Goal: Task Accomplishment & Management: Manage account settings

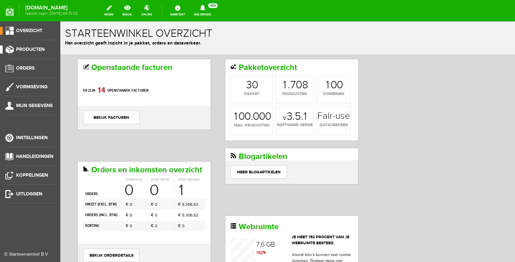
click at [10, 53] on link "Producten" at bounding box center [27, 50] width 55 height 8
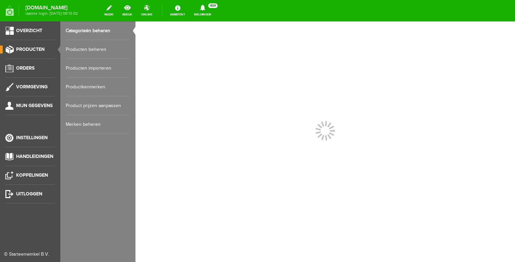
click at [79, 50] on link "Producten beheren" at bounding box center [98, 49] width 64 height 19
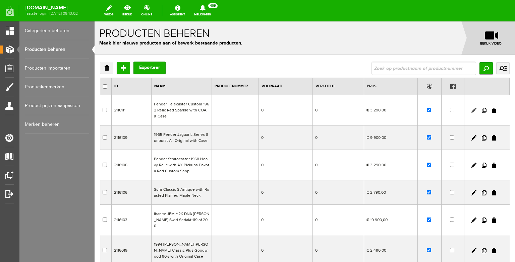
click at [474, 110] on link at bounding box center [473, 110] width 5 height 5
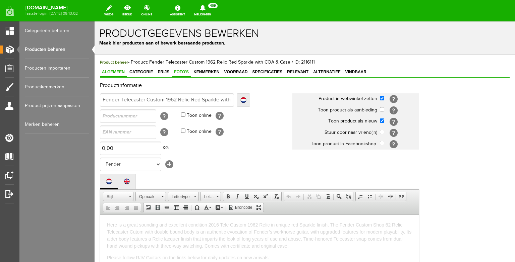
click at [183, 73] on span "Foto's" at bounding box center [181, 72] width 19 height 5
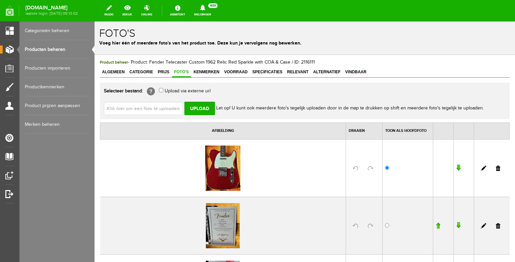
click at [166, 109] on input "file" at bounding box center [146, 108] width 84 height 13
type input "C:\fakepath\image00058.jpeg"
type input "image00058.jpeg; image00061.jpeg; image00062.jpeg; image00063.jpeg"
click at [210, 107] on input "Upload" at bounding box center [199, 108] width 30 height 13
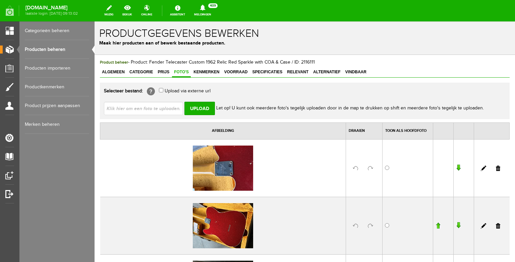
click at [163, 113] on input "file" at bounding box center [146, 108] width 84 height 13
type input "C:\fakepath\image00065.jpeg"
type input "image00065.jpeg; image00066.jpeg; image00067.jpeg; image00068.jpeg; image00069 …"
click at [207, 111] on input "Upload" at bounding box center [199, 108] width 30 height 13
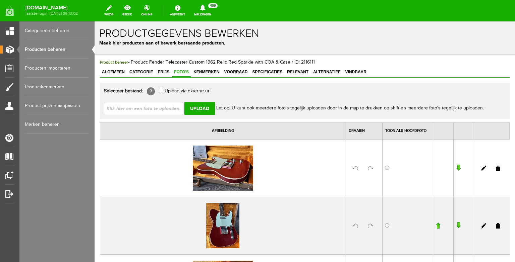
click at [138, 109] on input "file" at bounding box center [146, 108] width 84 height 13
type input "C:\fakepath\image00070.jpeg"
type input "image00070.jpeg; image00071.jpeg; image00073.jpeg; image00075.jpeg"
click at [203, 101] on div "image00070.jpeg; image00071.jpeg; image00073.jpeg; image00075.jpeg Upload Let o…" at bounding box center [304, 106] width 401 height 19
click at [201, 105] on input "Upload" at bounding box center [199, 108] width 30 height 13
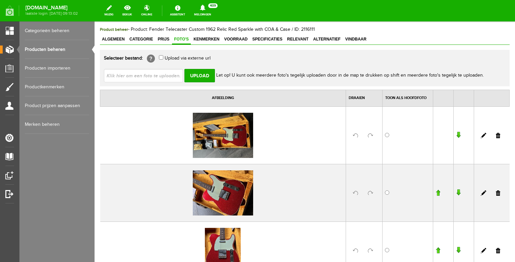
scroll to position [48, 0]
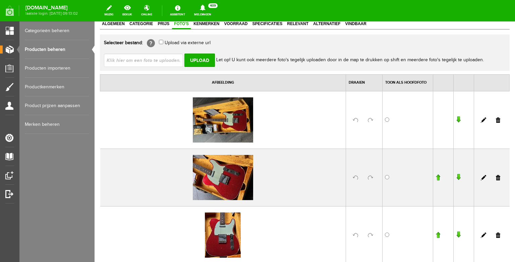
click at [370, 120] on link at bounding box center [370, 120] width 5 height 5
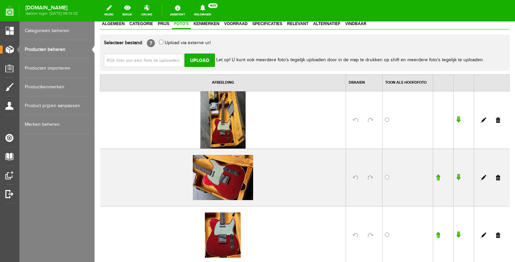
click at [370, 177] on link at bounding box center [370, 177] width 5 height 5
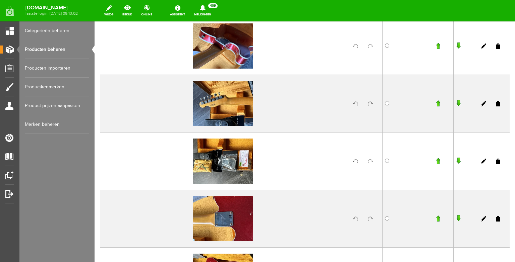
scroll to position [469, 0]
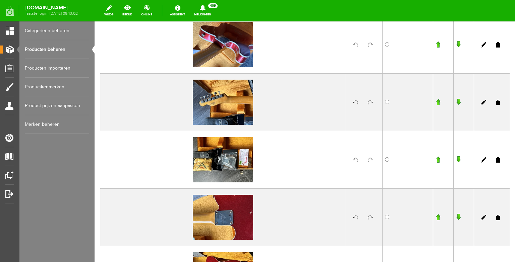
click at [372, 102] on link at bounding box center [370, 102] width 5 height 5
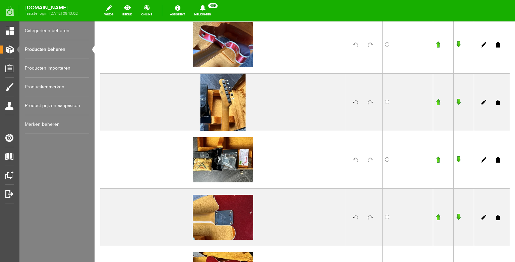
click at [369, 160] on link at bounding box center [370, 159] width 5 height 5
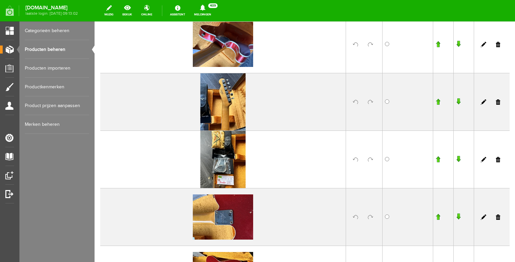
click at [370, 216] on link at bounding box center [370, 217] width 5 height 5
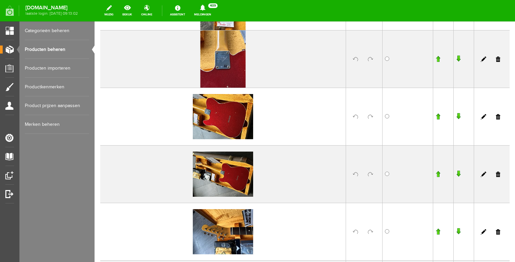
scroll to position [634, 0]
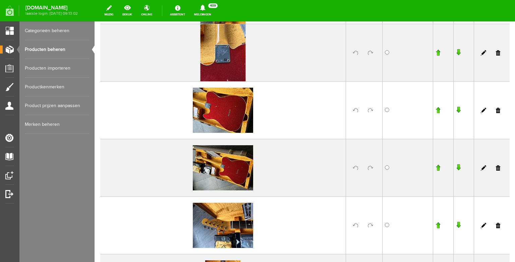
click at [371, 112] on link at bounding box center [370, 110] width 5 height 5
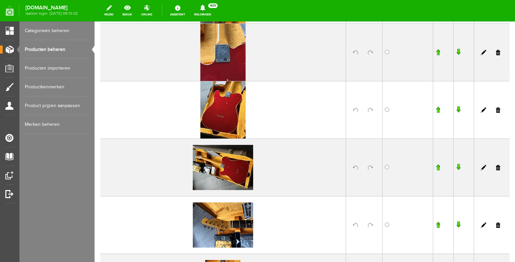
click at [370, 169] on link at bounding box center [370, 167] width 5 height 5
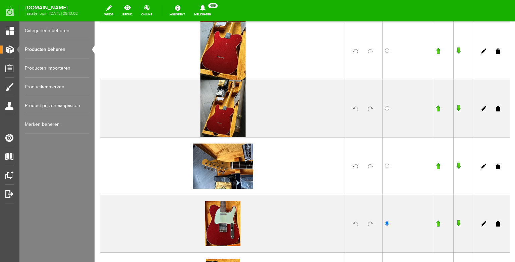
click at [370, 166] on link at bounding box center [370, 166] width 5 height 5
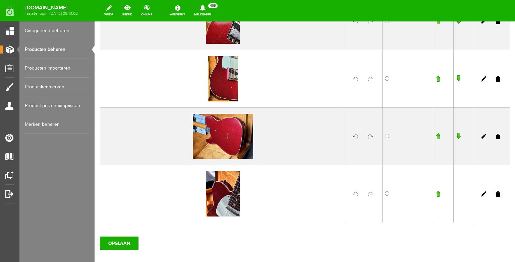
scroll to position [1049, 0]
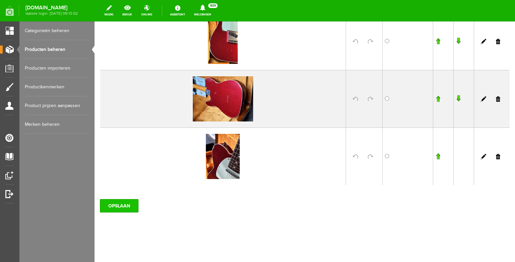
click at [116, 203] on input "OPSLAAN" at bounding box center [119, 205] width 39 height 13
click at [46, 50] on link "Producten beheren" at bounding box center [57, 49] width 64 height 19
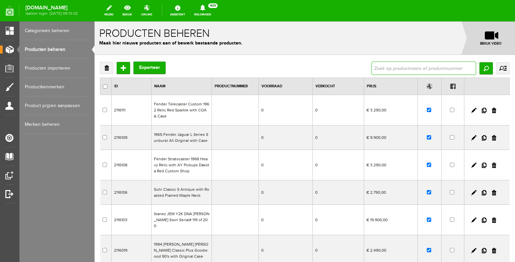
click at [396, 70] on input "text" at bounding box center [423, 68] width 105 height 13
type input "1958"
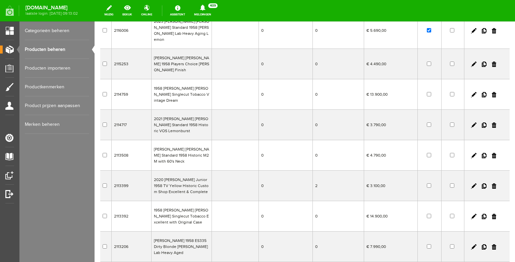
scroll to position [83, 0]
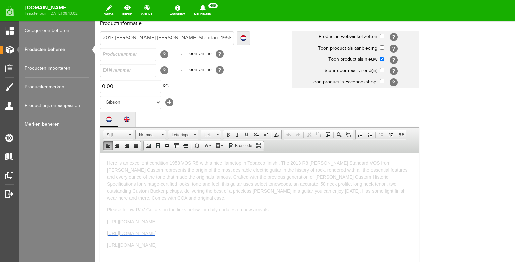
drag, startPoint x: 267, startPoint y: 231, endPoint x: 131, endPoint y: 258, distance: 139.1
click at [125, 153] on html "Here is an excellent condition 1958 VOS R8 with a nice flametop in Tobacco fini…" at bounding box center [259, 210] width 318 height 114
copy body "Here is an excellent condition 1958 VOS R8 with a nice flametop in Tobacco fini…"
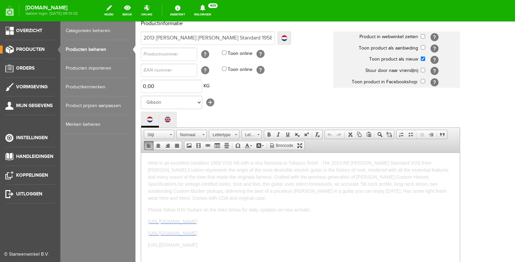
click at [73, 49] on link "Producten beheren" at bounding box center [98, 49] width 64 height 19
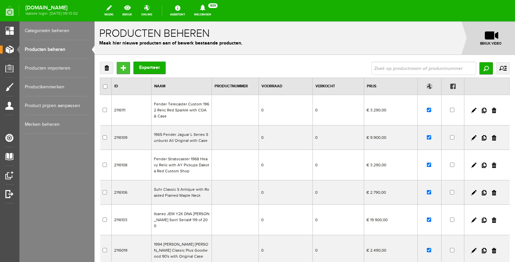
click at [125, 65] on input "Toevoegen" at bounding box center [123, 68] width 13 height 12
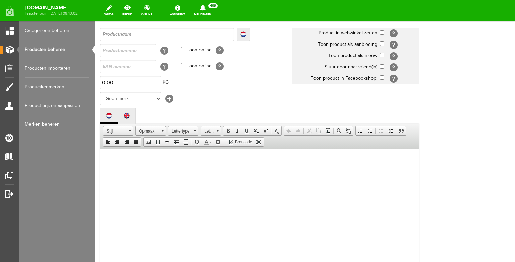
click at [139, 168] on body at bounding box center [259, 213] width 305 height 114
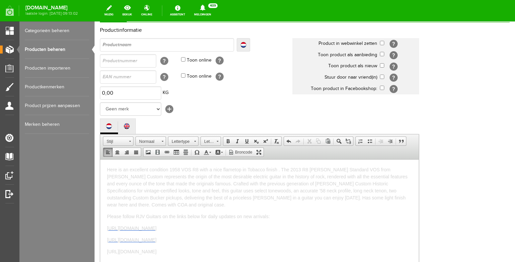
scroll to position [43, 0]
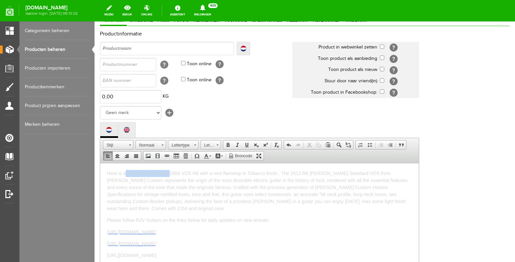
drag, startPoint x: 170, startPoint y: 173, endPoint x: 126, endPoint y: 171, distance: 44.3
click at [126, 171] on span "Here is an excellent condition 1958 VOS R8 with a nice flametop in Tobacco fini…" at bounding box center [257, 191] width 300 height 41
drag, startPoint x: 240, startPoint y: 172, endPoint x: 223, endPoint y: 171, distance: 16.8
click at [223, 171] on span "Here is a beautiful1958 VOS R8 with a nice flametop in Tobacco finish . The 201…" at bounding box center [258, 191] width 302 height 41
click at [273, 173] on span "Here is a beautiful1958 VOS R8 with a nice flametop in Lemon finish . The 2013 …" at bounding box center [258, 191] width 302 height 41
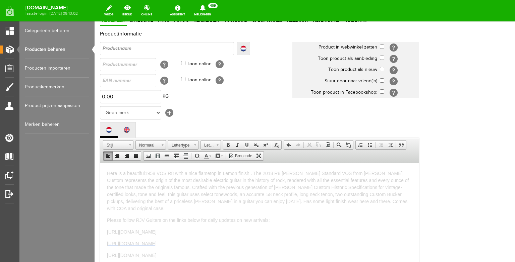
click at [281, 172] on span "Here is a beautiful1958 VOS R8 with a nice flametop in Lemon finish . The 2018 …" at bounding box center [258, 191] width 302 height 41
click at [47, 50] on link "Producten beheren" at bounding box center [57, 49] width 64 height 19
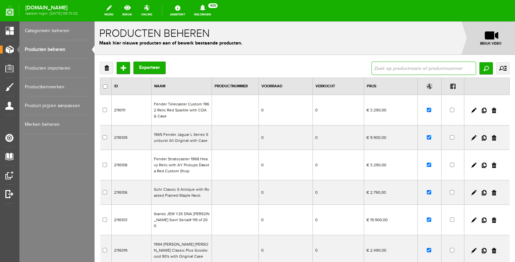
click at [392, 71] on input "text" at bounding box center [423, 68] width 105 height 13
type input "1958"
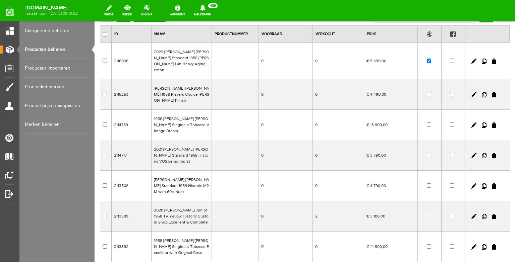
scroll to position [53, 0]
click at [196, 145] on td "2021 [PERSON_NAME] [PERSON_NAME] Standard 1958 Historic VOS Lemonburst" at bounding box center [181, 155] width 60 height 30
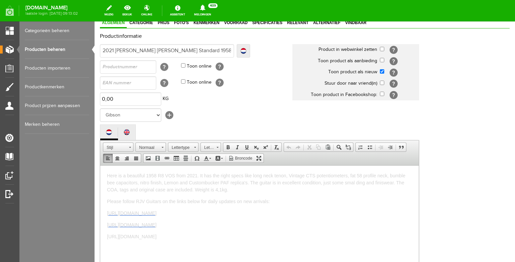
drag, startPoint x: 266, startPoint y: 230, endPoint x: 101, endPoint y: 147, distance: 184.3
click at [101, 166] on html "Here is a beautiful 1958 R8 VOS from 2021. It has the right specs like long nec…" at bounding box center [259, 223] width 318 height 114
copy body "Here is a beautiful 1958 R8 VOS from 2021. It has the right specs like long nec…"
click at [62, 46] on link "Producten beheren" at bounding box center [57, 49] width 64 height 19
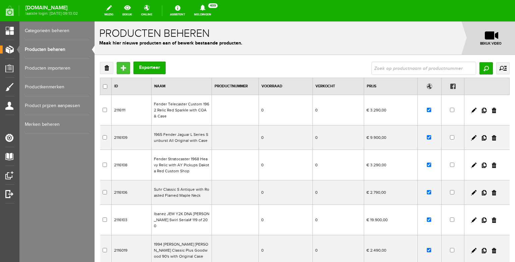
click at [121, 68] on input "Toevoegen" at bounding box center [123, 68] width 13 height 12
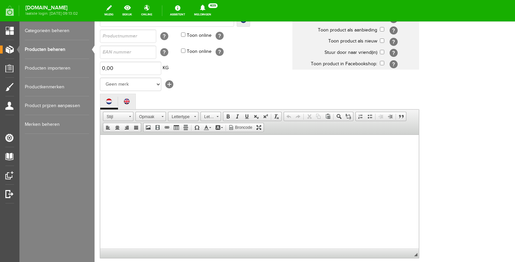
scroll to position [95, 0]
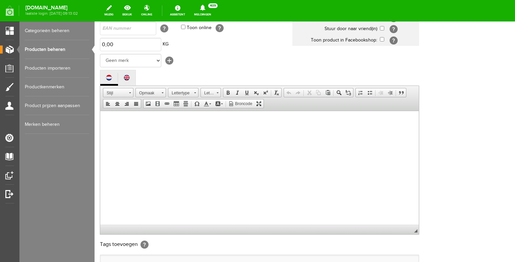
click at [143, 157] on body at bounding box center [259, 175] width 305 height 114
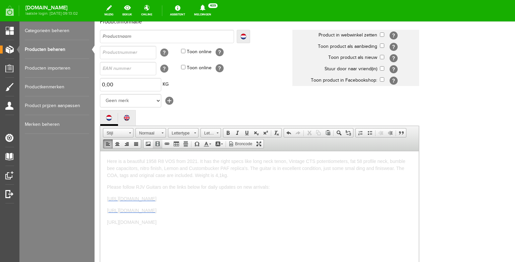
scroll to position [44, 0]
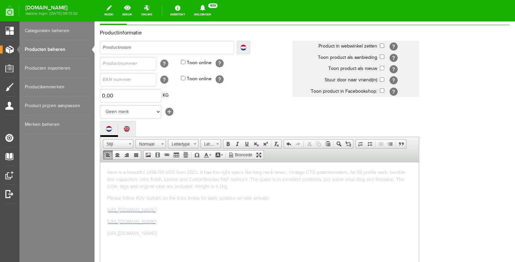
click at [197, 172] on span "Here is a beautiful 1958 R8 VOS from 2021. It has the right specs like long nec…" at bounding box center [256, 179] width 298 height 19
click at [180, 180] on span "Here is a beautiful 1958 R8 VOS from 2018. It has the right specs like long nec…" at bounding box center [256, 179] width 298 height 19
click at [231, 185] on span "Here is a beautiful 1958 R8 VOS from 2018. It has the right specs like long nec…" at bounding box center [257, 179] width 300 height 19
click at [204, 186] on span "Here is a beautiful 1958 R8 VOS from 2018. It has the right specs like long nec…" at bounding box center [257, 179] width 300 height 19
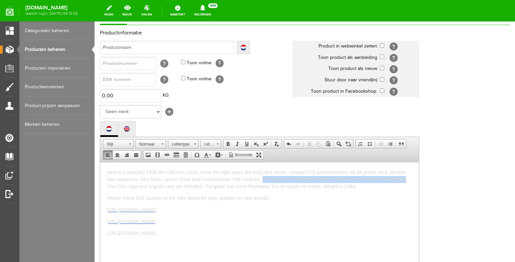
drag, startPoint x: 406, startPoint y: 178, endPoint x: 263, endPoint y: 178, distance: 143.1
click at [263, 178] on span "Here is a beautiful 1958 R8 VOS from 2018. It has the right specs like long nec…" at bounding box center [257, 179] width 300 height 19
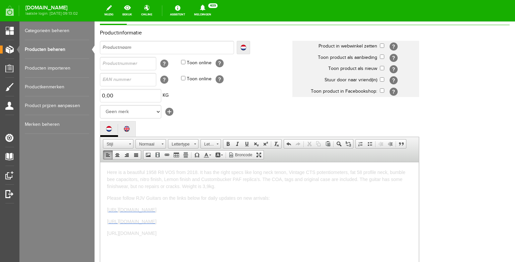
click at [224, 188] on p "Here is a beautiful 1958 R8 VOS from 2018. It has the right specs like long nec…" at bounding box center [259, 179] width 305 height 21
click at [100, 105] on select "Geen merk Hymn Peavey Vox Rickenbacker [PERSON_NAME] [PERSON_NAME] [PERSON_NAME…" at bounding box center [130, 111] width 61 height 13
select select "124515"
click option "Gibson" at bounding box center [94, 21] width 0 height 0
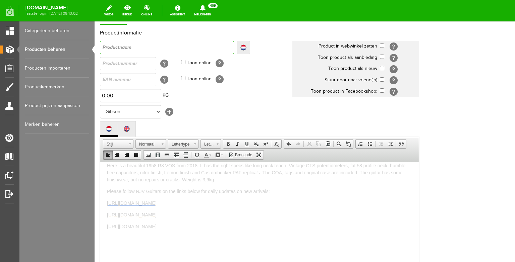
click at [126, 50] on input "text" at bounding box center [167, 47] width 134 height 13
type input "2"
type input "20"
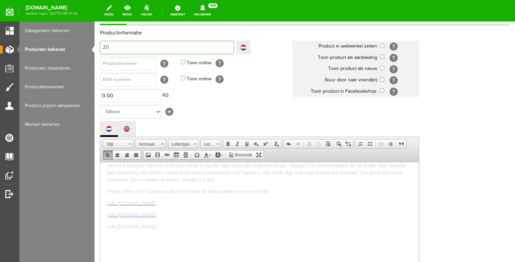
type input "208"
type input "20"
type input "201"
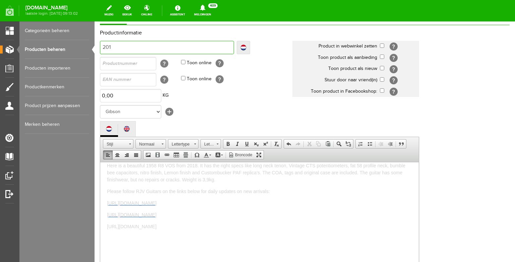
type input "201"
type input "2018"
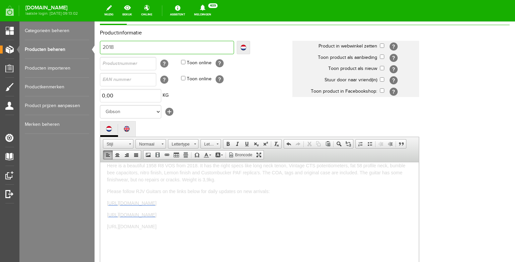
type input "2018 G"
type input "2018 Gi"
type input "2018 Gib"
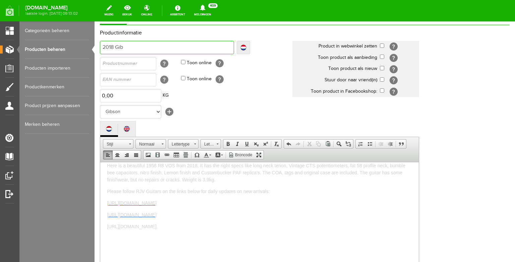
type input "2018 Gib"
type input "2018 Gibs"
type input "2018 Gibso"
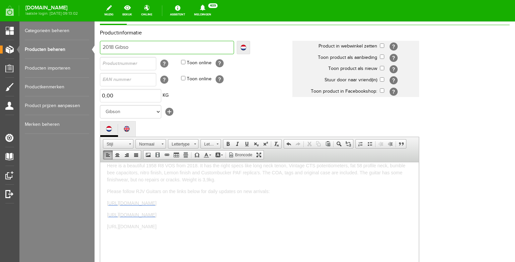
type input "2018 [PERSON_NAME]"
type input "2018 [PERSON_NAME] L"
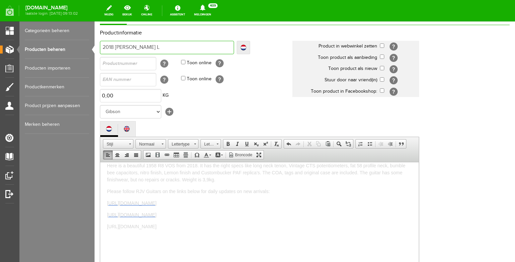
type input "2018 [PERSON_NAME] L"
type input "2018 [PERSON_NAME] Le"
type input "2018 [PERSON_NAME]"
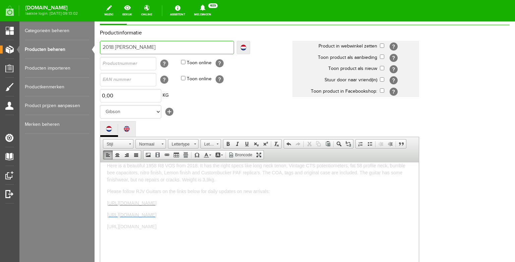
type input "2018 [PERSON_NAME]"
type input "2018 [PERSON_NAME] P"
type input "2018 [PERSON_NAME] Pa"
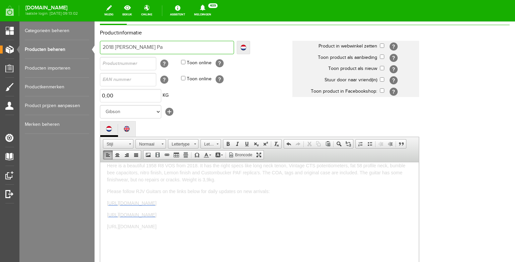
type input "2018 [PERSON_NAME] Pa"
type input "2018 [PERSON_NAME] Pau"
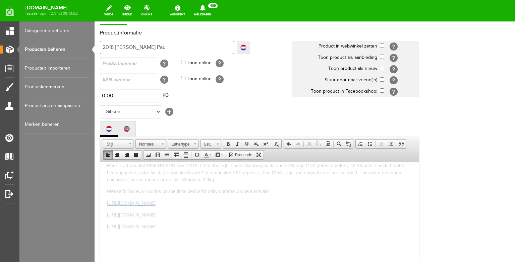
type input "2018 [PERSON_NAME] Pau"
type input "2018 [PERSON_NAME] [PERSON_NAME]"
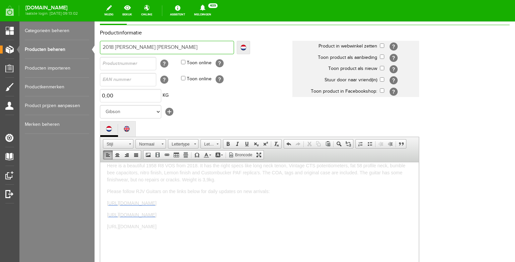
type input "2018 [PERSON_NAME] [PERSON_NAME]"
type input "2018 [PERSON_NAME] [PERSON_NAME] St"
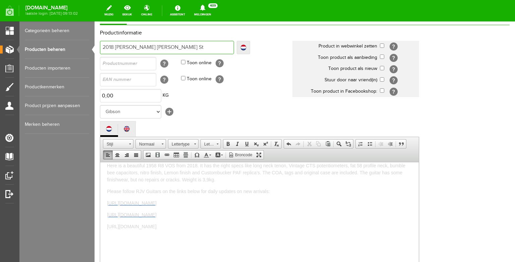
type input "2018 [PERSON_NAME] [PERSON_NAME] Sta"
type input "2018 [PERSON_NAME] [PERSON_NAME]"
type input "2018 [PERSON_NAME] [PERSON_NAME] Stand"
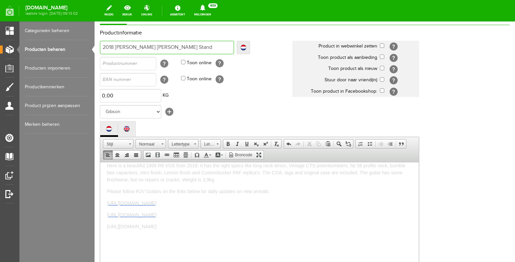
type input "2018 [PERSON_NAME] [PERSON_NAME] Stand"
type input "2018 [PERSON_NAME] [PERSON_NAME]"
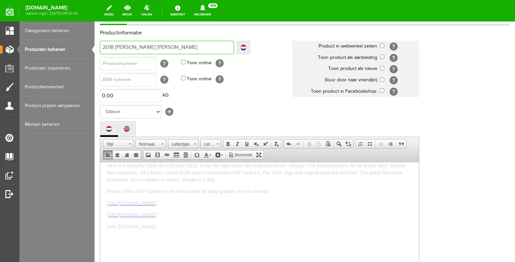
type input "2018 [PERSON_NAME] [PERSON_NAME] Standard"
type input "2018 [PERSON_NAME] [PERSON_NAME] Standard 1"
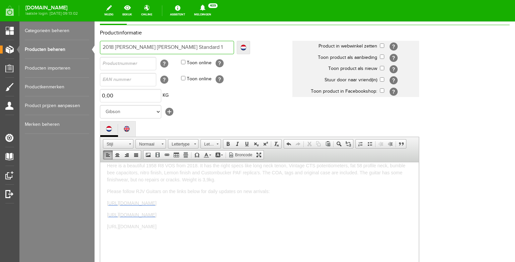
type input "2018 [PERSON_NAME] [PERSON_NAME] Standard 1"
type input "2018 [PERSON_NAME] [PERSON_NAME] Standard 19"
type input "2018 [PERSON_NAME] [PERSON_NAME] Standard 195"
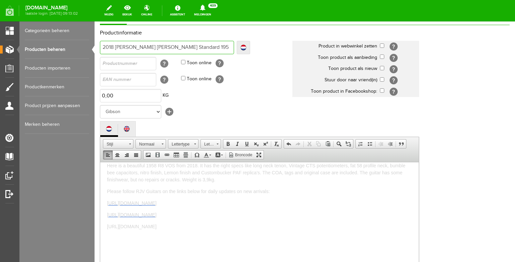
type input "2018 [PERSON_NAME] [PERSON_NAME] Standard 1958"
type input "2018 [PERSON_NAME] [PERSON_NAME] Standard 1958 H"
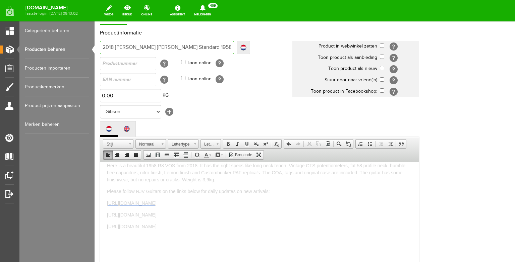
type input "2018 [PERSON_NAME] [PERSON_NAME] Standard 1958 H"
type input "2018 [PERSON_NAME] [PERSON_NAME] Standard 1958 Hi"
type input "2018 [PERSON_NAME] [PERSON_NAME] Standard 1958 His"
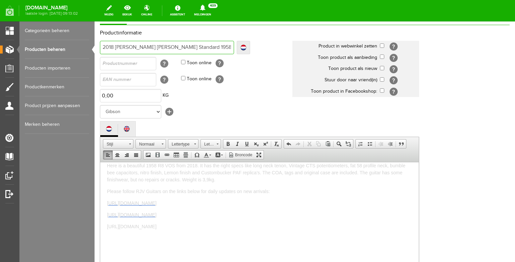
type input "2018 [PERSON_NAME] [PERSON_NAME] Standard 1958 Hist"
type input "2018 [PERSON_NAME] [PERSON_NAME] Standard 1958 Histo"
type input "2018 [PERSON_NAME] [PERSON_NAME] Standard 1958 Histor"
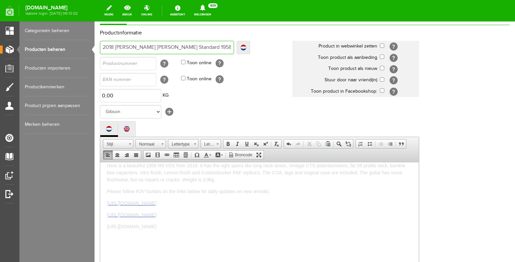
type input "2018 [PERSON_NAME] [PERSON_NAME] Standard 1958 Histor"
type input "2018 [PERSON_NAME] [PERSON_NAME] Standard 1958 Histori"
type input "2018 [PERSON_NAME] [PERSON_NAME] Standard 1958 Historic"
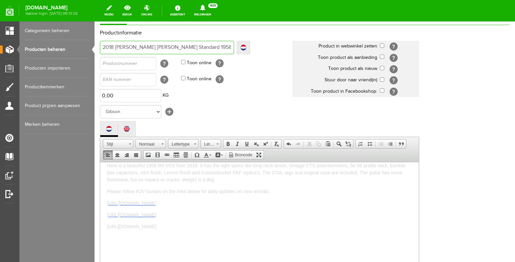
type input "2018 [PERSON_NAME] [PERSON_NAME] Standard 1958 Historic"
type input "2018 [PERSON_NAME] [PERSON_NAME] Standard 1958 Historic R"
type input "2018 [PERSON_NAME] [PERSON_NAME] Standard 1958 Historic Re"
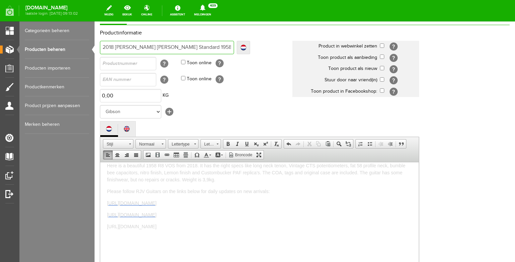
type input "2018 [PERSON_NAME] [PERSON_NAME] Standard 1958 Historic Re"
type input "2018 [PERSON_NAME] [PERSON_NAME] Standard 1958 Historic Rei"
type input "2018 [PERSON_NAME] [PERSON_NAME] Standard 1958 Historic [PERSON_NAME]"
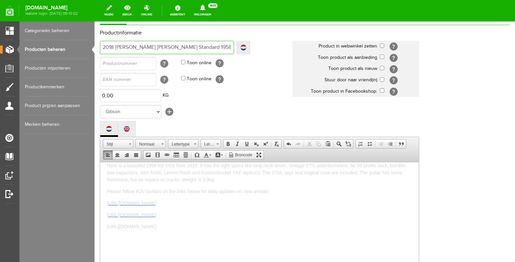
type input "2018 [PERSON_NAME] [PERSON_NAME] Standard 1958 Historic [PERSON_NAME]"
type input "2018 [PERSON_NAME] [PERSON_NAME] Standard 1958 Historic Reissu"
type input "2018 [PERSON_NAME] [PERSON_NAME] Standard 1958 Historic Reissue"
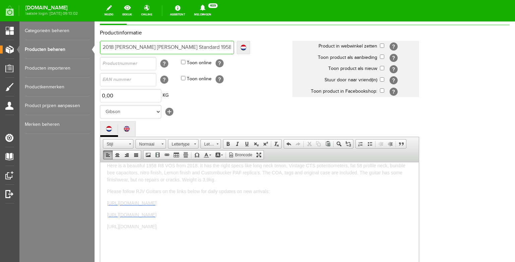
type input "2018 [PERSON_NAME] [PERSON_NAME] Standard 1958 Historic Reissue"
type input "2018 [PERSON_NAME] [PERSON_NAME] Standard 1958 Historic Reissue F"
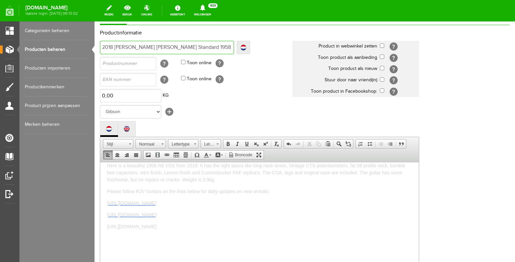
type input "2018 [PERSON_NAME] [PERSON_NAME] Standard 1958 Historic Reissue Fl"
type input "2018 [PERSON_NAME] [PERSON_NAME] Standard 1958 Historic Reissue Fla"
type input "2018 [PERSON_NAME] [PERSON_NAME] Standard 1958 Historic Reissue Flam"
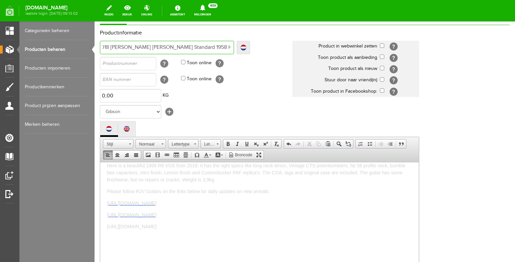
type input "2018 [PERSON_NAME] [PERSON_NAME] Standard 1958 Historic Reissue Flam"
type input "2018 [PERSON_NAME] [PERSON_NAME] Standard 1958 Historic Reissue Flame"
type input "2018 [PERSON_NAME] [PERSON_NAME] Standard 1958 Historic Reissue Flamet"
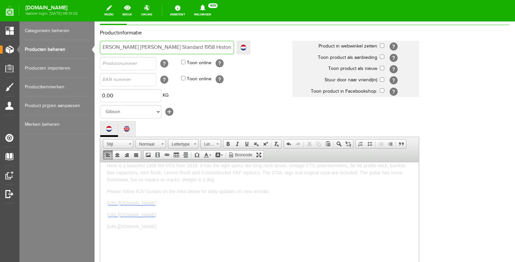
type input "2018 [PERSON_NAME] [PERSON_NAME] Standard 1958 Historic Reissue Flametop"
click at [382, 46] on input "checkbox" at bounding box center [382, 46] width 4 height 4
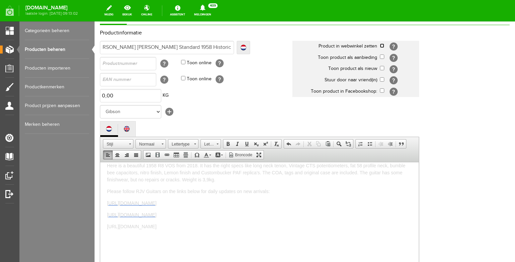
checkbox input "true"
click at [382, 68] on input "checkbox" at bounding box center [382, 68] width 4 height 4
checkbox input "true"
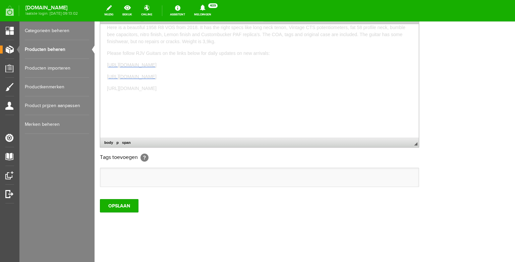
scroll to position [199, 0]
click at [120, 211] on input "OPSLAAN" at bounding box center [119, 205] width 39 height 13
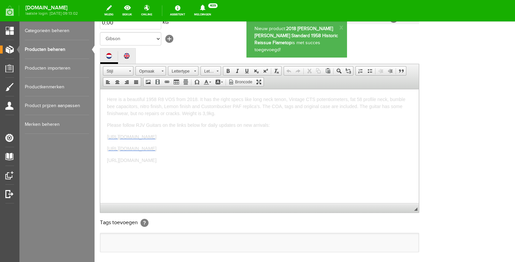
scroll to position [0, 0]
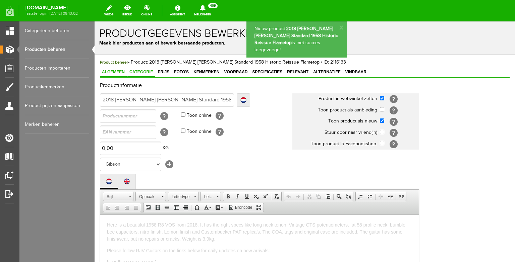
click at [145, 76] on link "Categorie" at bounding box center [140, 73] width 27 height 10
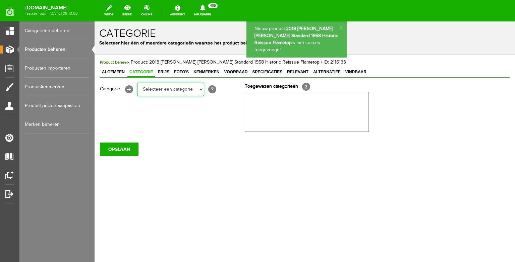
select select "87687"
click option "Electric guitars" at bounding box center [94, 21] width 0 height 0
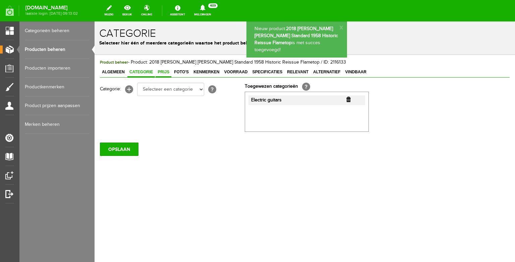
click at [164, 70] on span "Prijs" at bounding box center [163, 72] width 16 height 5
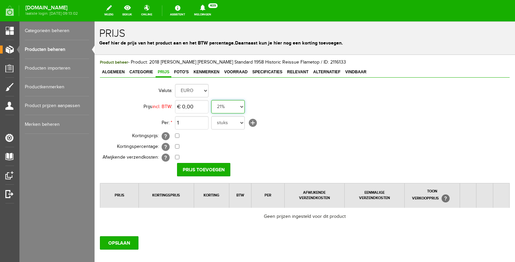
select select "0,00"
click option "0%" at bounding box center [94, 21] width 0 height 0
click at [197, 109] on input "0" at bounding box center [192, 106] width 34 height 13
type input "€ 3.990,00"
click at [200, 176] on input "Prijs toevoegen" at bounding box center [203, 169] width 53 height 13
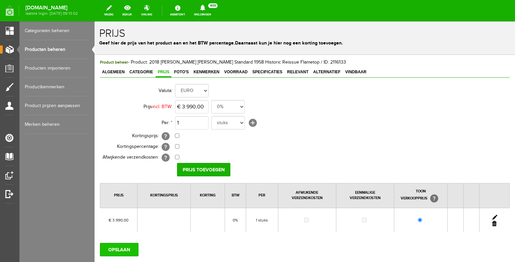
click at [125, 246] on input "OPSLAAN" at bounding box center [119, 249] width 39 height 13
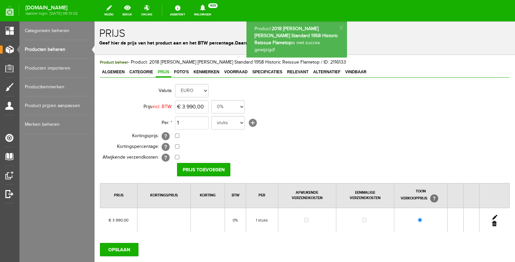
click at [183, 71] on span "Foto's" at bounding box center [181, 72] width 19 height 5
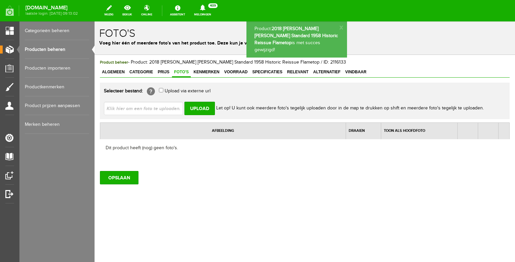
click at [168, 107] on input "file" at bounding box center [146, 108] width 84 height 13
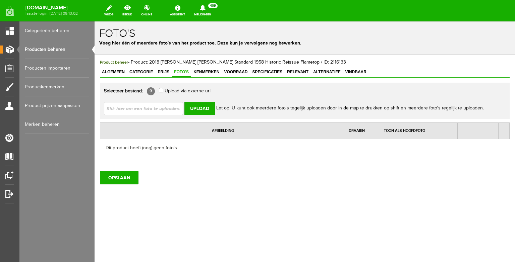
type input "C:\fakepath\image00096.jpeg"
type input "image00096.jpeg; image00099.jpeg; image00102.jpeg; image00105.jpeg; image00106.…"
click at [205, 107] on input "Upload" at bounding box center [199, 108] width 30 height 13
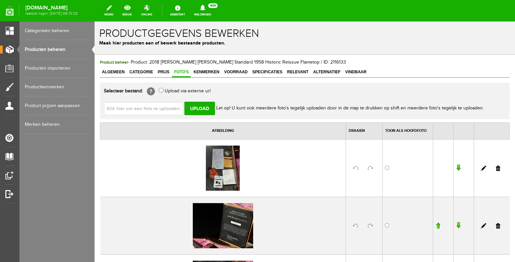
click at [159, 107] on input "file" at bounding box center [146, 108] width 84 height 13
type input "C:\fakepath\image00087.jpeg"
type input "image00087.jpeg; image00088.jpeg; image00089.jpeg; image00090.jpeg; image00092.…"
click at [200, 110] on input "Upload" at bounding box center [199, 108] width 30 height 13
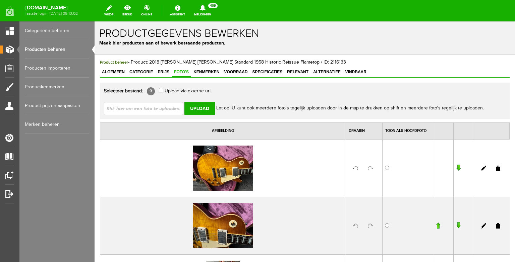
click at [168, 109] on input "file" at bounding box center [146, 108] width 84 height 13
click at [114, 109] on input "file" at bounding box center [146, 108] width 84 height 13
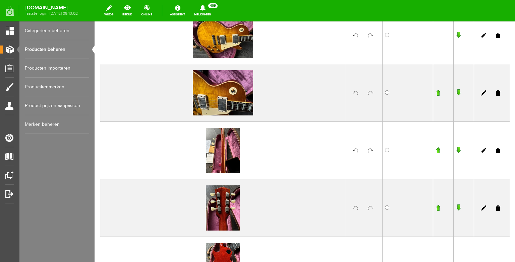
scroll to position [165, 0]
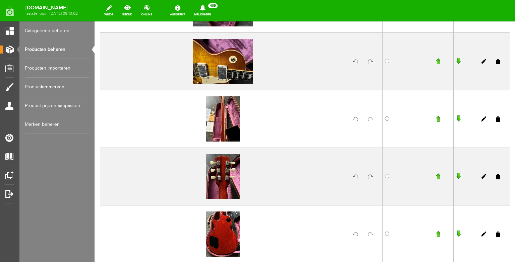
click at [345, 189] on td at bounding box center [223, 177] width 246 height 58
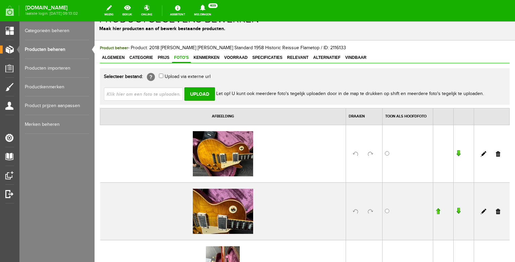
scroll to position [0, 0]
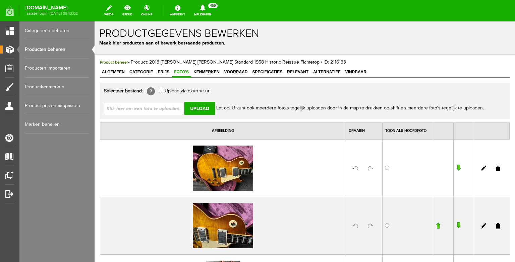
click at [143, 107] on input "file" at bounding box center [146, 108] width 84 height 13
type input "C:\fakepath\image00080.jpeg"
type input "image00080.jpeg; image00081.jpeg; image00082.jpeg; image00084.jpeg; image00086.…"
click at [195, 109] on input "Upload" at bounding box center [199, 108] width 30 height 13
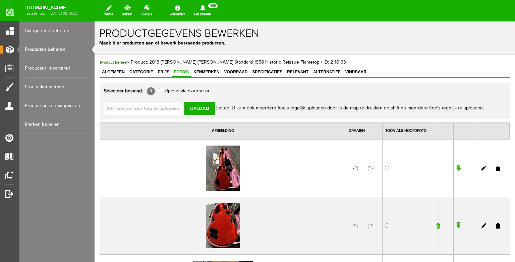
click at [164, 109] on input "file" at bounding box center [146, 108] width 84 height 13
type input "C:\fakepath\image00106.jpeg"
type input "image00106.jpeg; image00107.jpeg; image00108.jpeg; image00110.jpeg"
click at [199, 106] on input "Upload" at bounding box center [199, 108] width 30 height 13
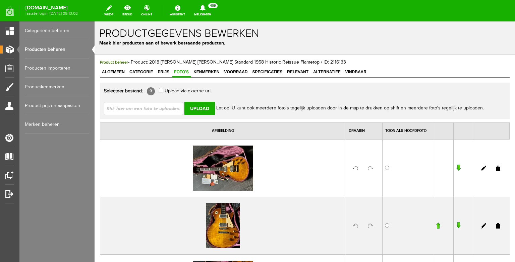
click at [149, 107] on input "file" at bounding box center [146, 108] width 84 height 13
type input "C:\fakepath\image00080.jpeg"
type input "image00080.jpeg"
click at [197, 108] on input "Upload" at bounding box center [199, 108] width 30 height 13
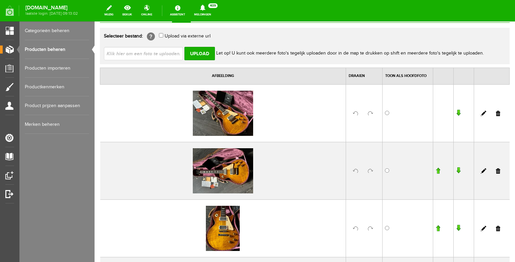
scroll to position [73, 0]
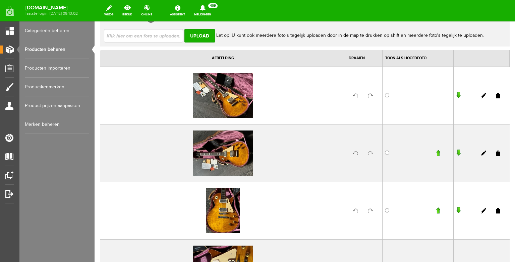
click at [370, 153] on link at bounding box center [370, 153] width 5 height 5
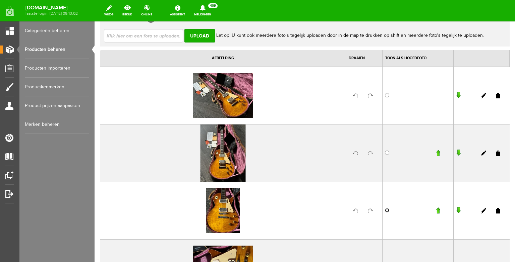
click at [388, 212] on input "radio" at bounding box center [387, 210] width 4 height 4
radio input "true"
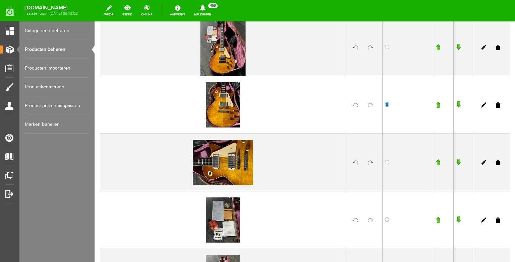
scroll to position [189, 0]
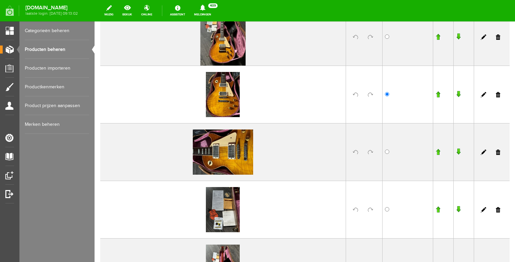
click at [369, 154] on link at bounding box center [370, 152] width 5 height 5
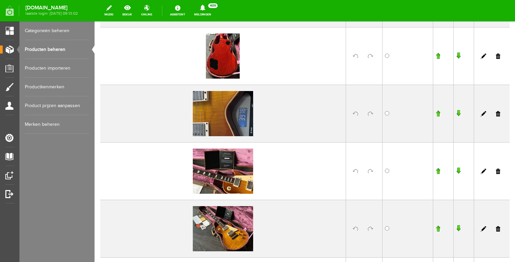
scroll to position [470, 0]
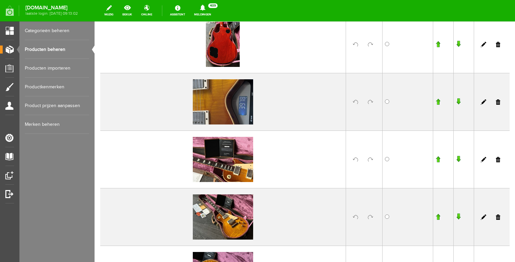
click at [370, 103] on link at bounding box center [370, 102] width 5 height 5
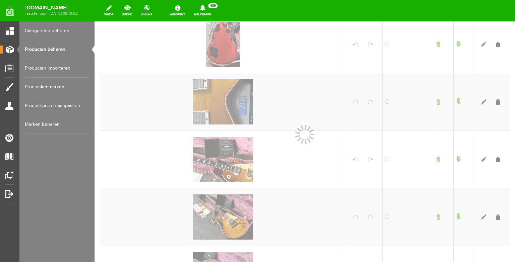
scroll to position [470, 0]
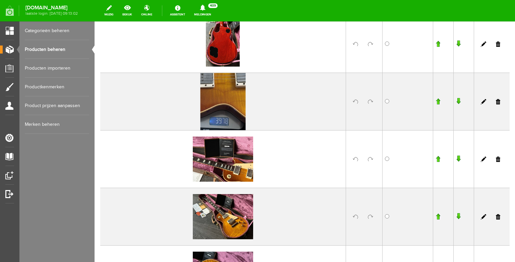
click at [497, 102] on link at bounding box center [498, 101] width 4 height 5
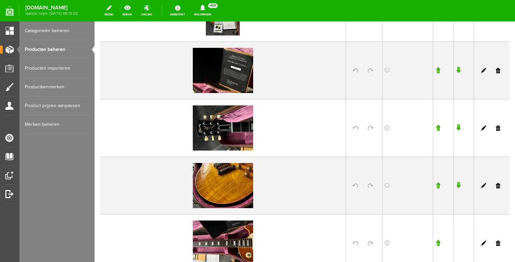
scroll to position [977, 0]
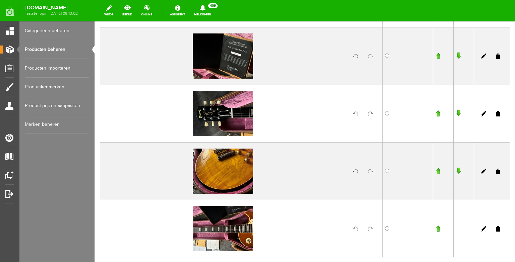
click at [371, 113] on link at bounding box center [370, 113] width 5 height 5
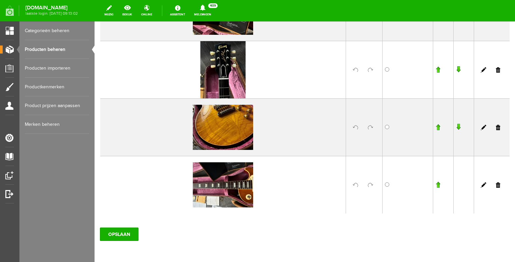
scroll to position [1049, 0]
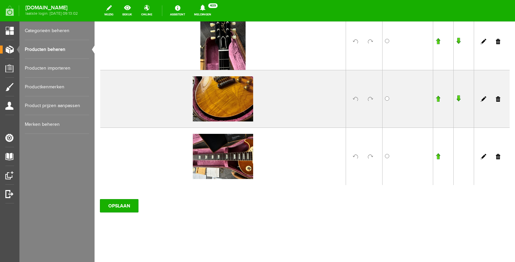
click at [370, 156] on link at bounding box center [370, 156] width 5 height 5
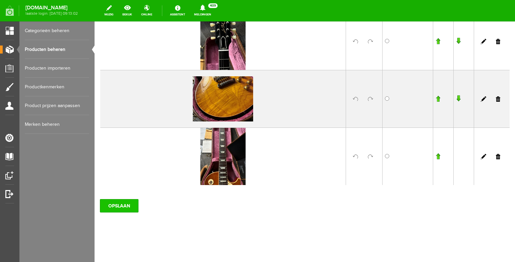
click at [118, 204] on input "OPSLAAN" at bounding box center [119, 205] width 39 height 13
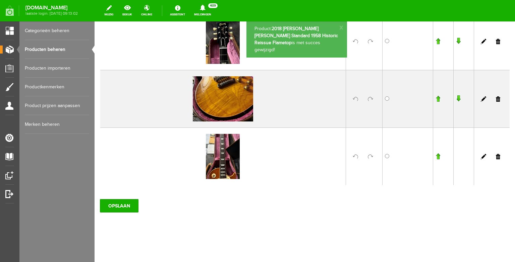
scroll to position [973, 0]
